Goal: Transaction & Acquisition: Purchase product/service

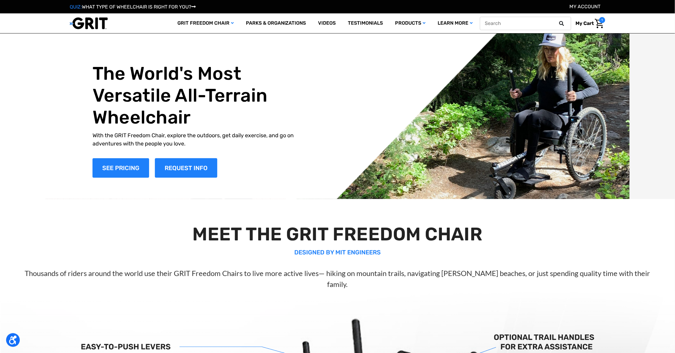
click at [532, 23] on input "text" at bounding box center [525, 23] width 91 height 13
type input "access"
click at [558, 21] on button at bounding box center [564, 23] width 12 height 5
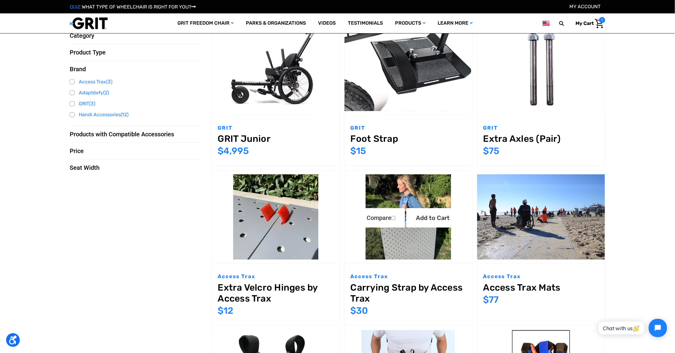
scroll to position [67, 0]
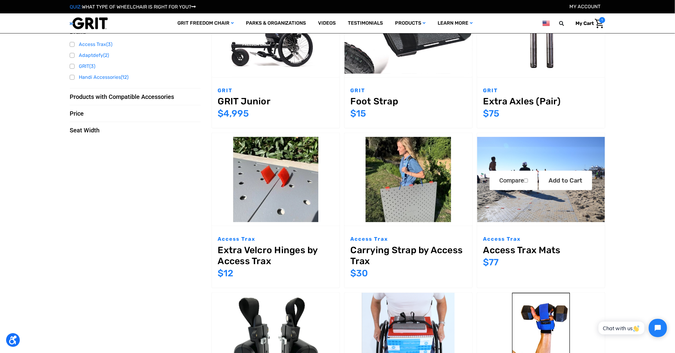
click at [543, 215] on img "Access Trax Mats,$77.00\a" at bounding box center [541, 179] width 128 height 85
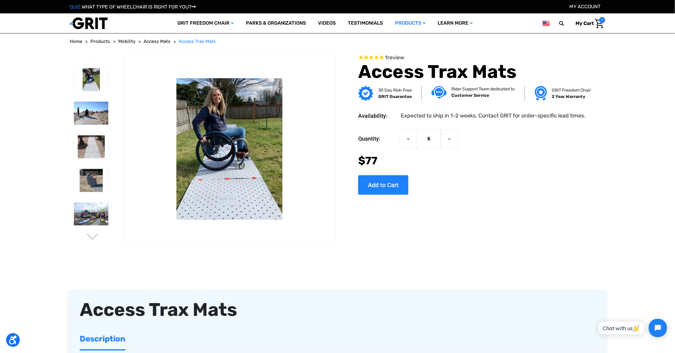
click at [436, 141] on input "5" at bounding box center [429, 139] width 24 height 19
type input "42"
click at [498, 181] on div "Current Stock: Quantity: Decrease Quantity of Access Trax Mats 42 Increase Quan…" at bounding box center [473, 160] width 231 height 70
click at [391, 181] on input "Add to Cart" at bounding box center [383, 184] width 50 height 19
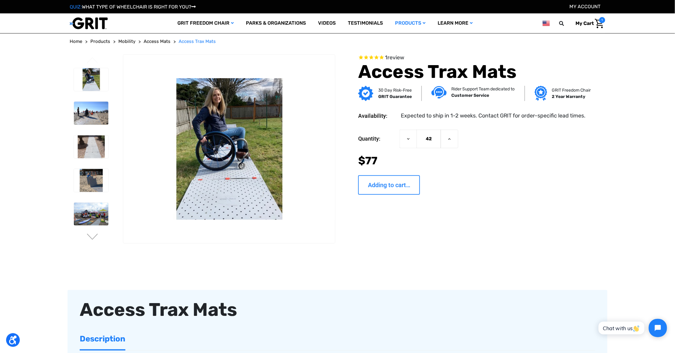
type input "Add to Cart"
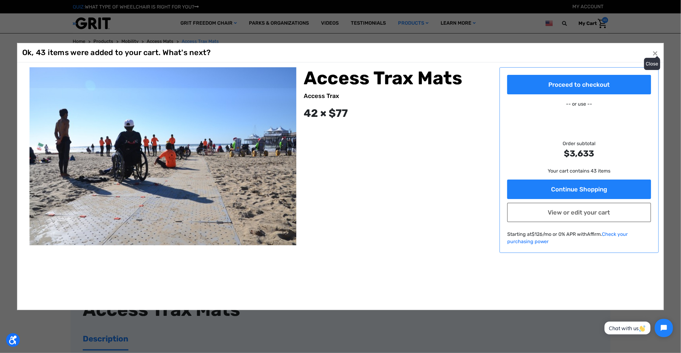
click at [657, 51] on span "×" at bounding box center [655, 53] width 5 height 12
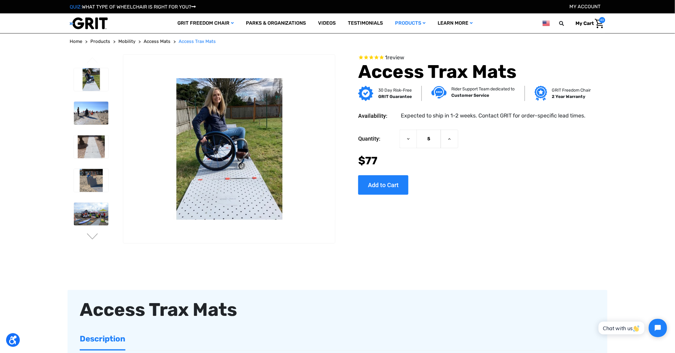
click at [559, 133] on div "Quantity: Decrease Quantity of Access Trax Mats 5 Increase Quantity of Access T…" at bounding box center [473, 139] width 231 height 19
